Goal: Ask a question

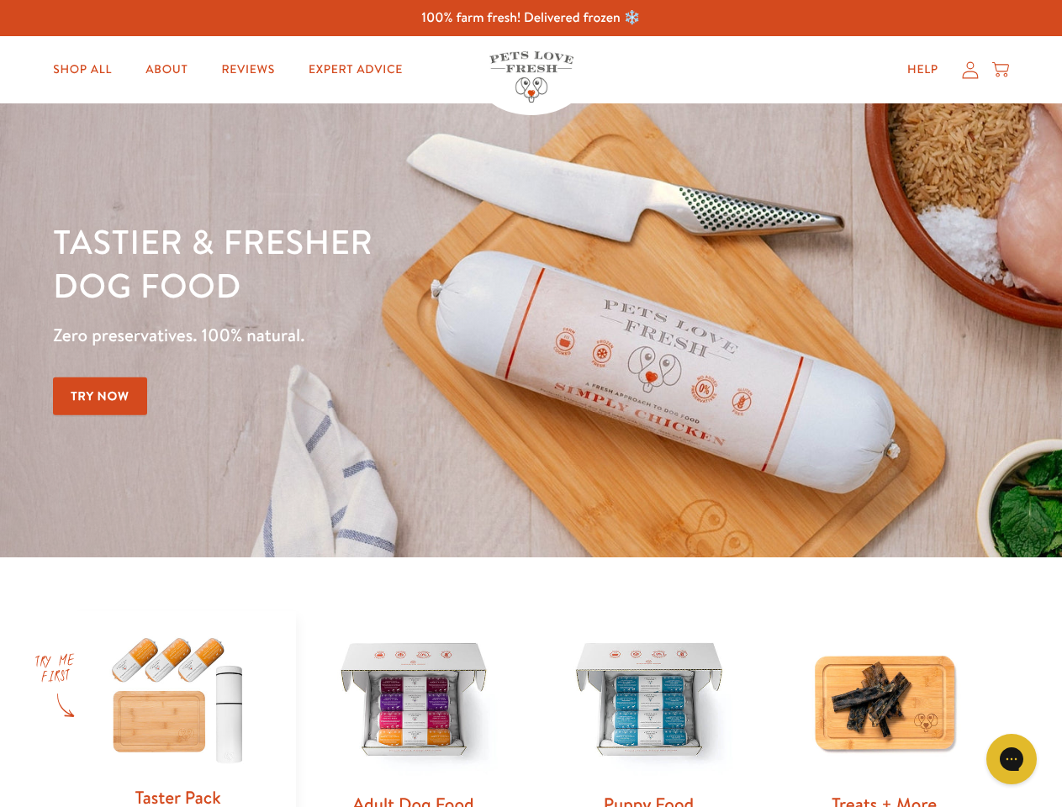
click at [531, 404] on div "Tastier & fresher dog food Zero preservatives. 100% natural. Try Now" at bounding box center [371, 331] width 637 height 222
click at [1012, 759] on icon "Open gorgias live chat" at bounding box center [1011, 759] width 16 height 16
